Goal: Task Accomplishment & Management: Manage account settings

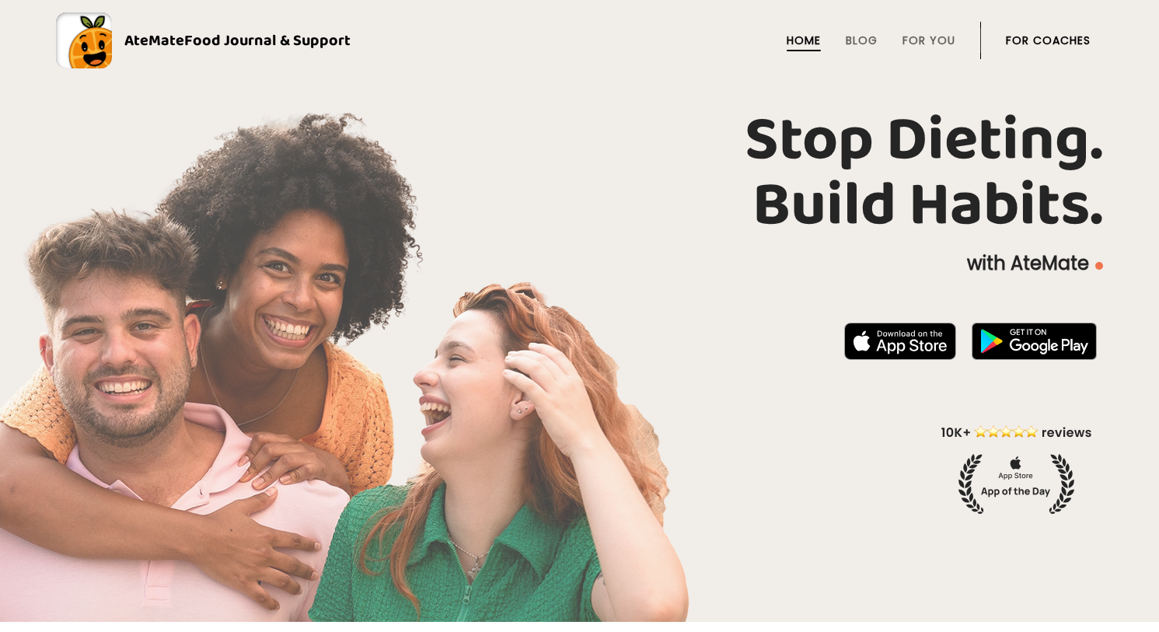
click at [1061, 40] on link "For Coaches" at bounding box center [1048, 40] width 85 height 12
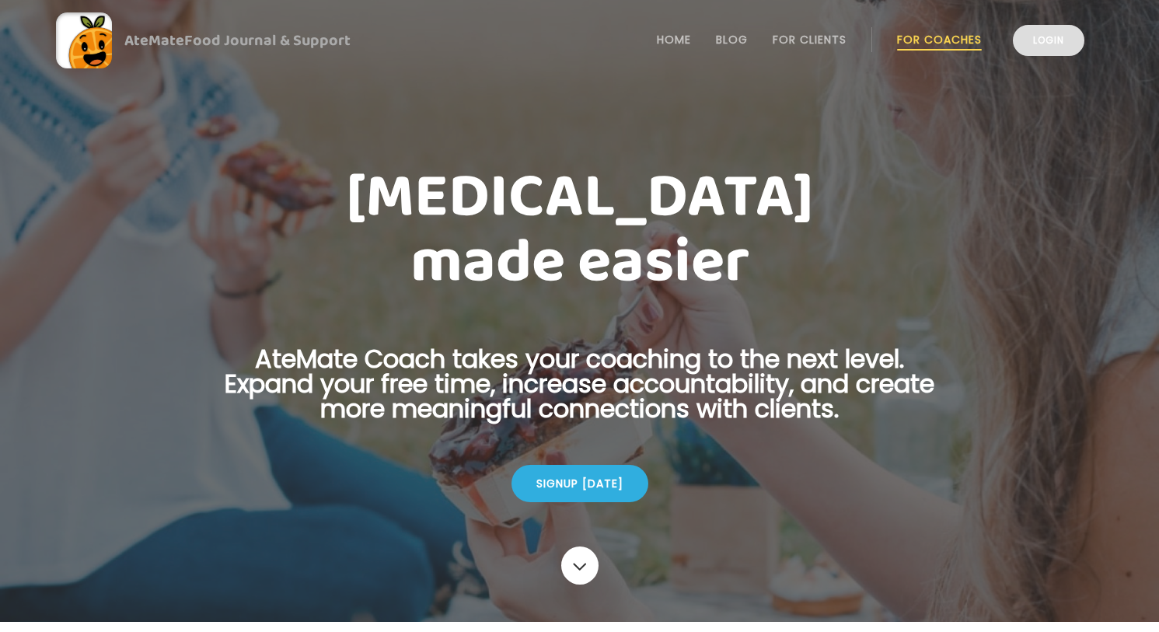
click at [1061, 46] on link "Login" at bounding box center [1049, 40] width 72 height 31
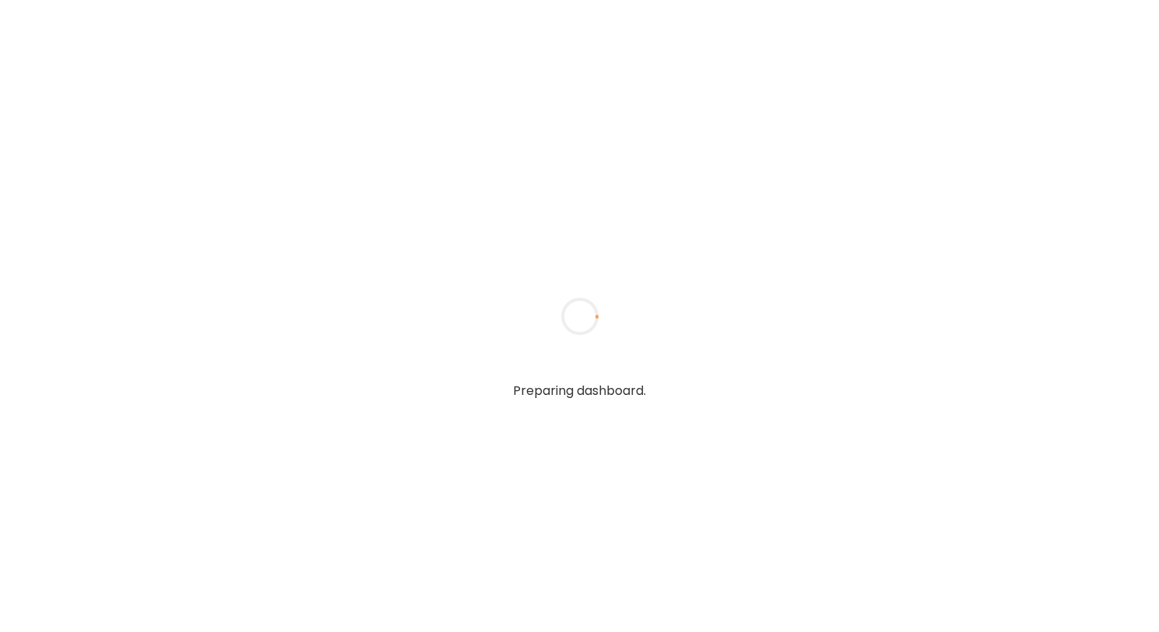
type textarea "**********"
type input "**********"
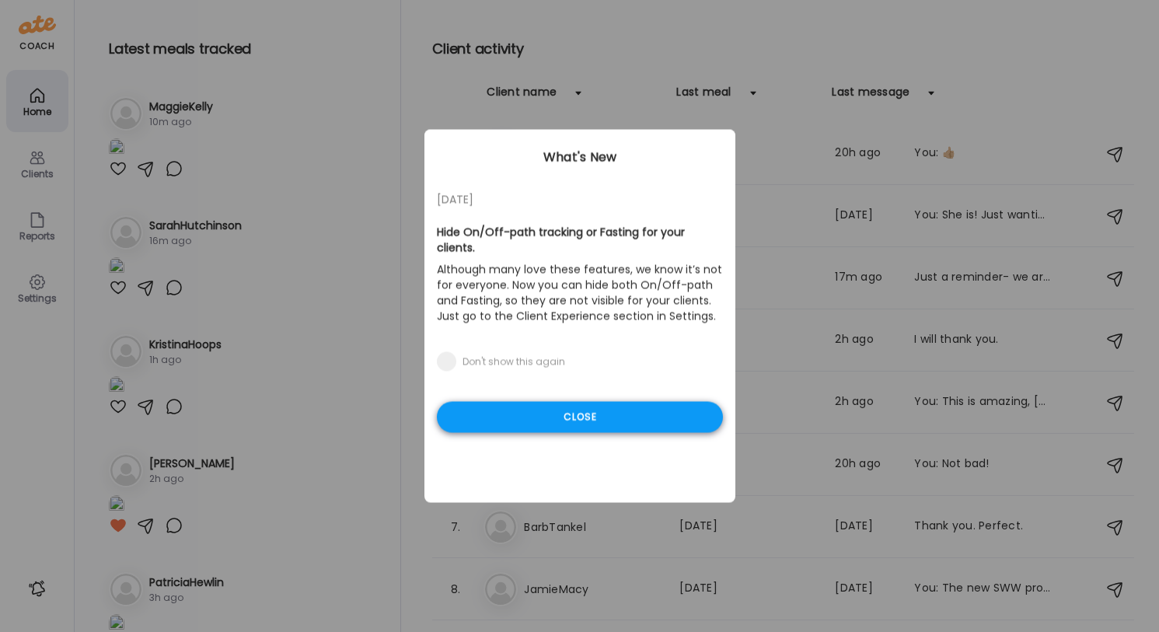
click at [557, 420] on div "Close" at bounding box center [580, 417] width 286 height 31
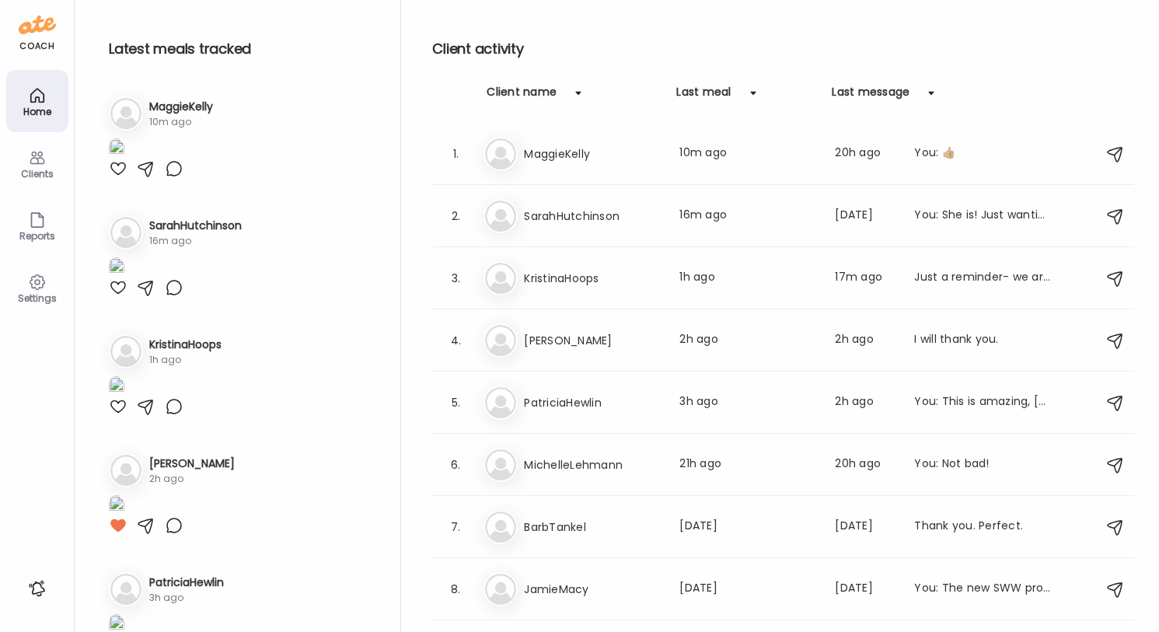
click at [124, 159] on img at bounding box center [117, 148] width 16 height 21
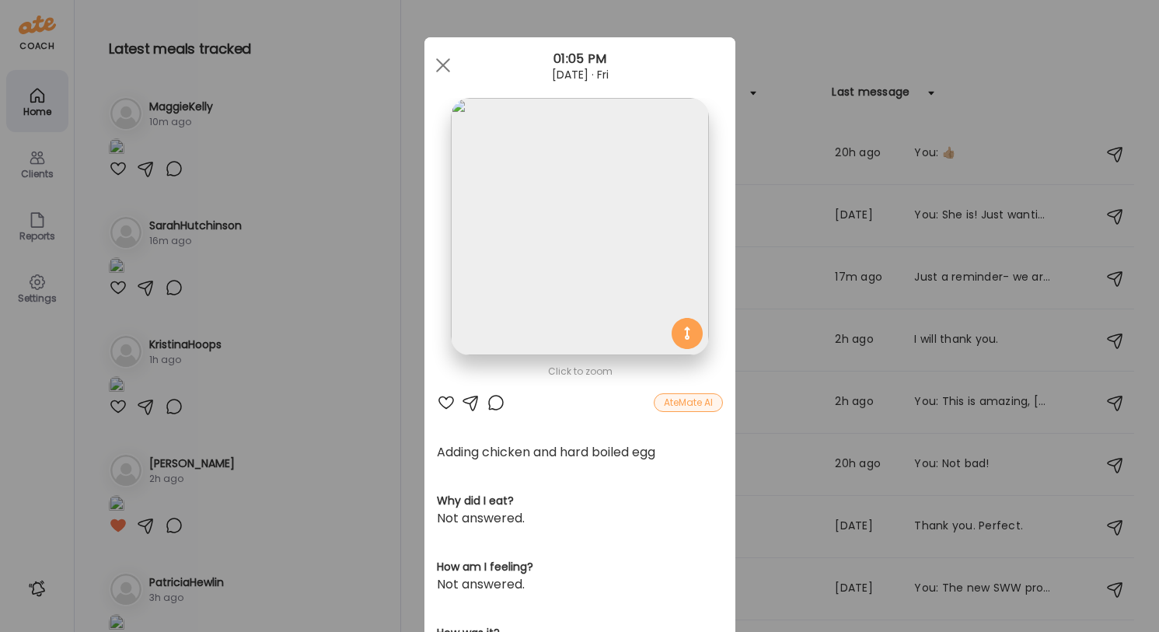
click at [441, 65] on div at bounding box center [443, 65] width 31 height 31
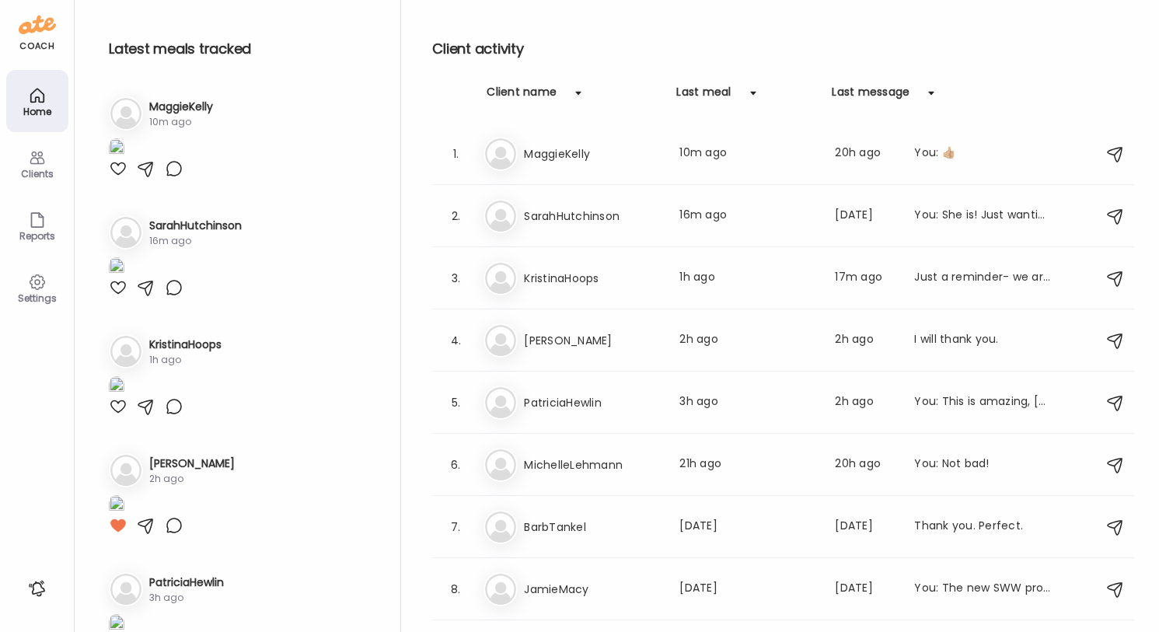
click at [117, 178] on div at bounding box center [118, 168] width 19 height 19
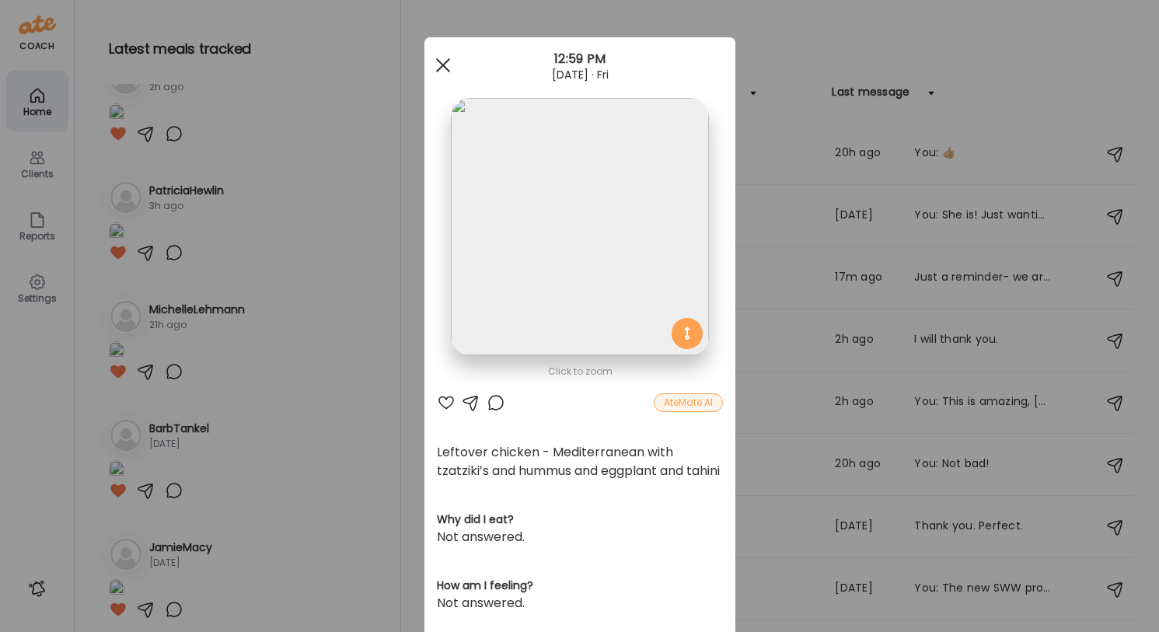
click at [446, 58] on div at bounding box center [443, 65] width 31 height 31
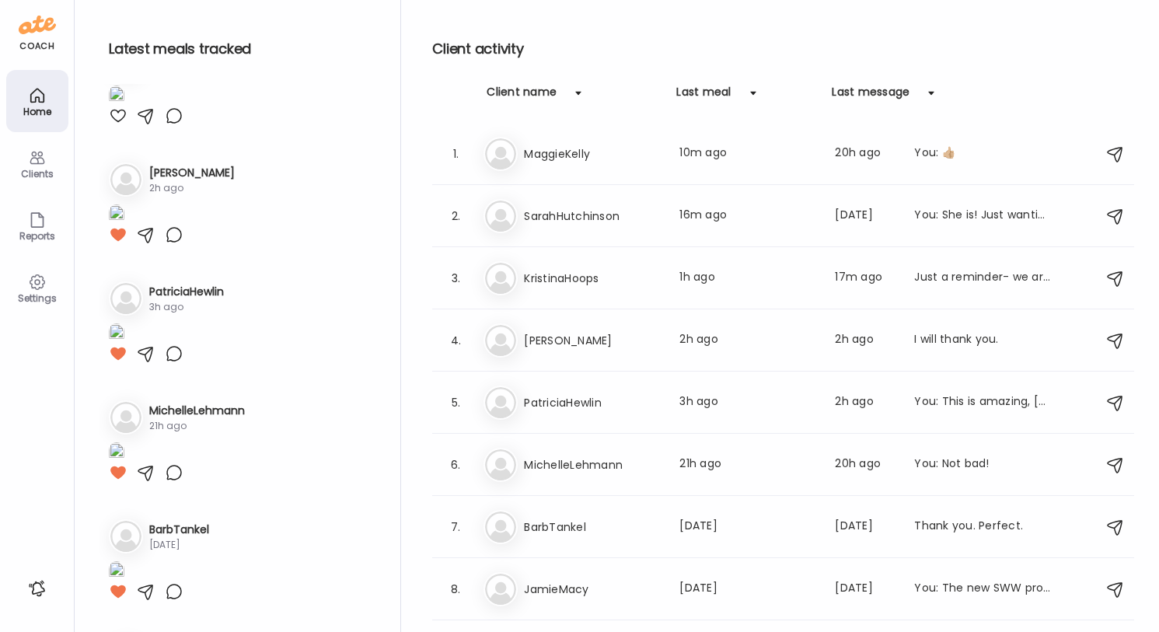
scroll to position [378, 0]
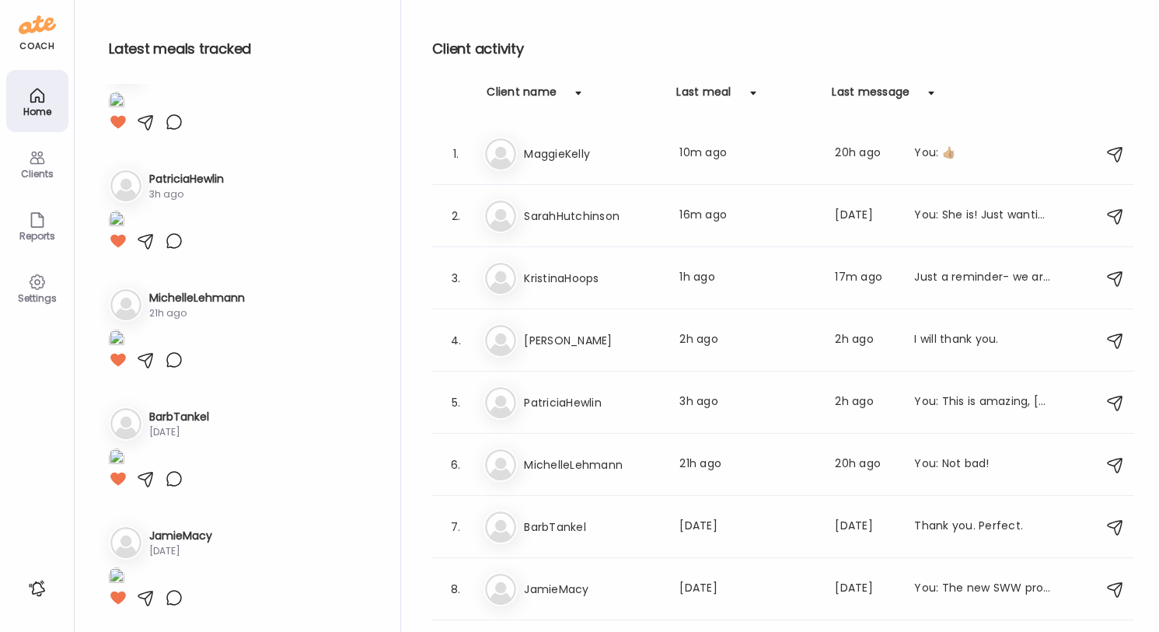
scroll to position [644, 0]
click at [120, 12] on div at bounding box center [118, 3] width 19 height 19
